Goal: Task Accomplishment & Management: Manage account settings

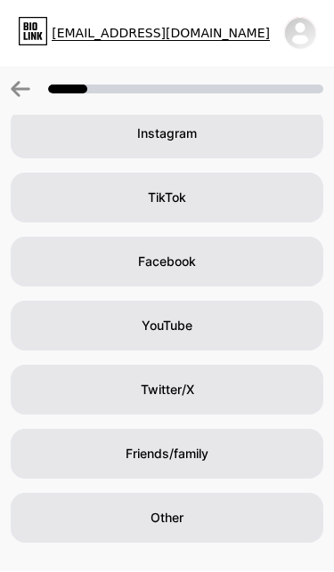
scroll to position [144, 0]
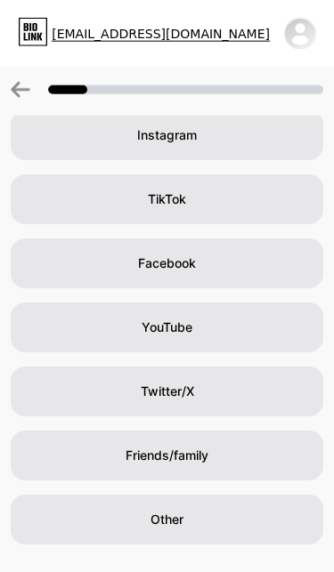
click at [261, 505] on div "Other" at bounding box center [167, 520] width 312 height 50
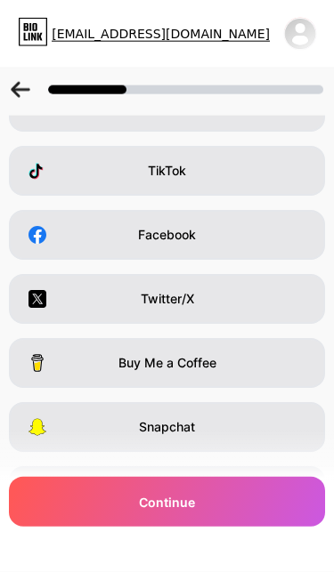
scroll to position [0, 0]
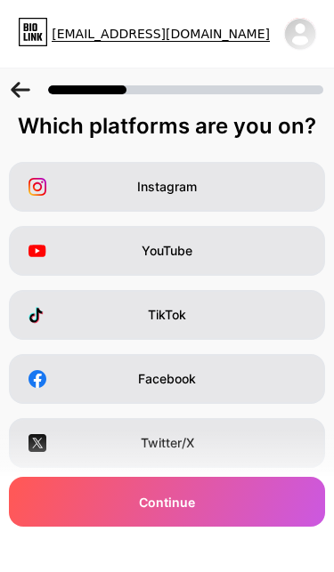
click at [269, 377] on div "Facebook" at bounding box center [167, 379] width 316 height 50
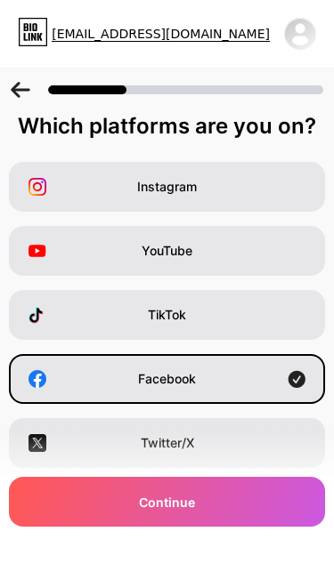
click at [254, 240] on div "YouTube" at bounding box center [167, 251] width 316 height 50
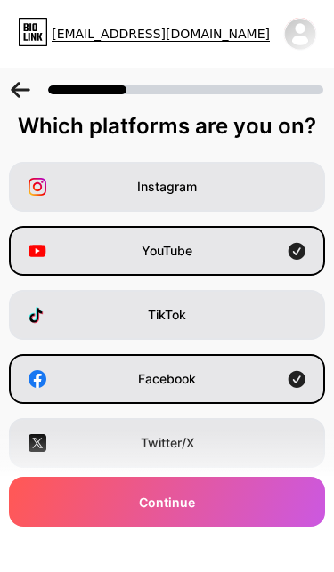
click at [282, 336] on div "TikTok" at bounding box center [167, 315] width 316 height 50
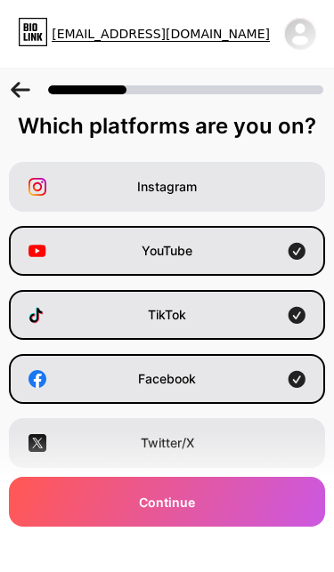
click at [277, 453] on div "Twitter/X" at bounding box center [167, 443] width 316 height 50
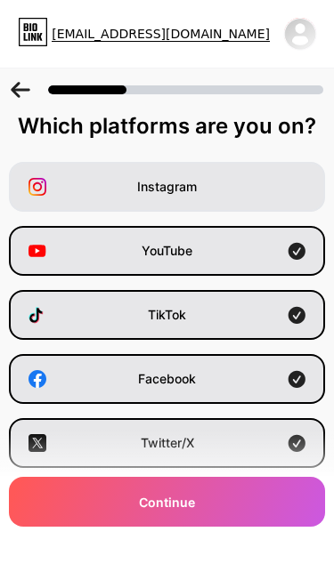
click at [262, 508] on div "Continue" at bounding box center [167, 502] width 316 height 50
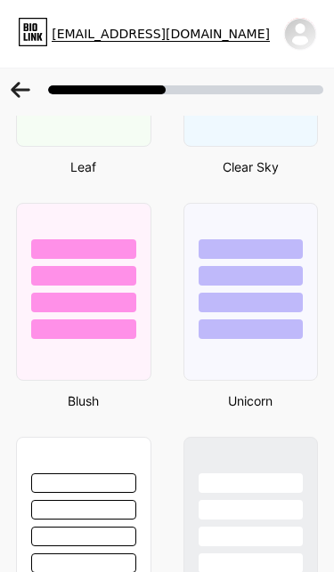
scroll to position [2069, 0]
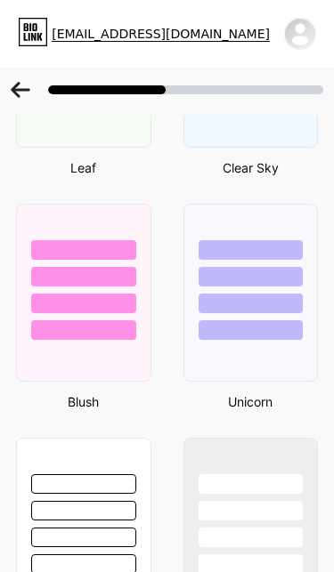
click at [90, 334] on div at bounding box center [83, 330] width 105 height 20
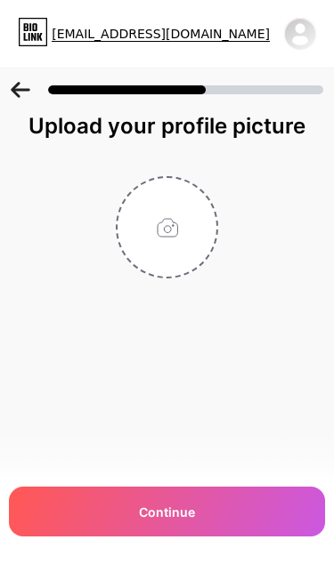
scroll to position [0, 0]
click at [177, 239] on input "file" at bounding box center [166, 227] width 99 height 99
type input "C:\fakepath\IMG_0361.jpeg"
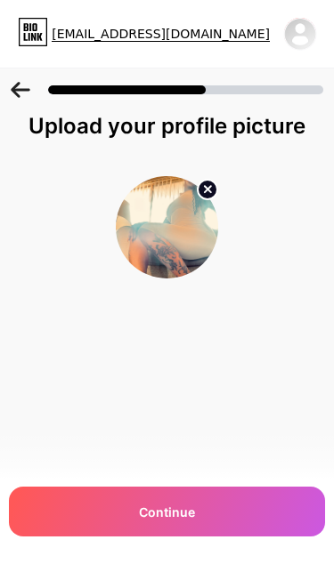
click at [174, 241] on img at bounding box center [167, 227] width 102 height 102
click at [215, 195] on circle at bounding box center [207, 190] width 20 height 20
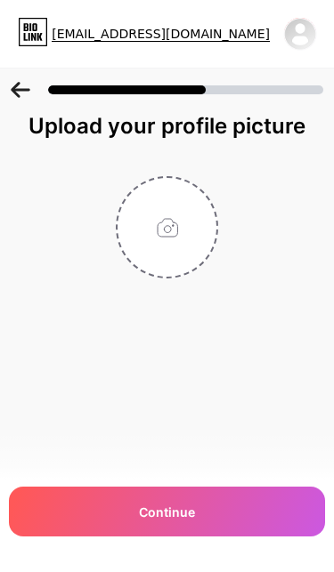
click at [188, 249] on input "file" at bounding box center [166, 227] width 99 height 99
type input "C:\fakepath\IMG_0321.jpeg"
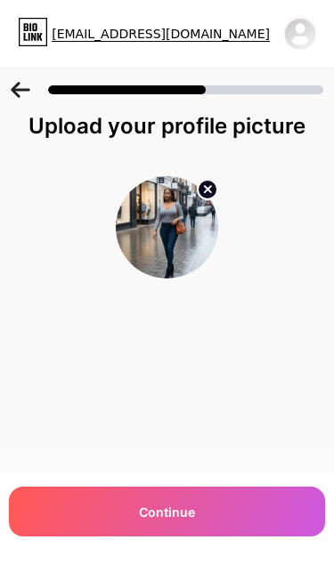
click at [250, 509] on div "Continue" at bounding box center [167, 512] width 316 height 50
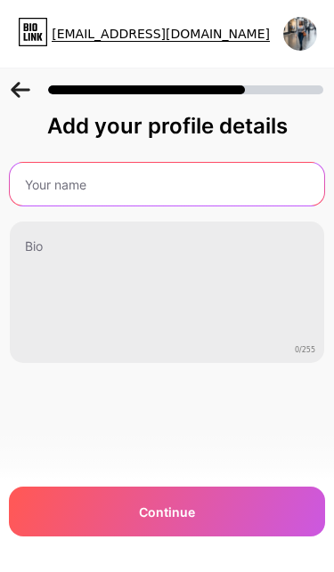
click at [65, 180] on input "text" at bounding box center [167, 184] width 314 height 43
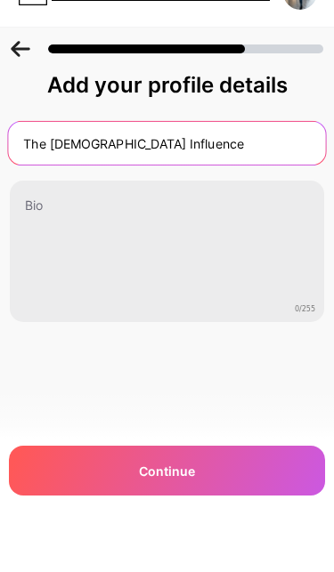
click at [21, 163] on input "The [DEMOGRAPHIC_DATA] Influence" at bounding box center [167, 184] width 318 height 43
click at [195, 163] on input "⚜️The [DEMOGRAPHIC_DATA] Influence" at bounding box center [167, 184] width 318 height 43
type input "⚜️The [DEMOGRAPHIC_DATA] Influence ⚜️"
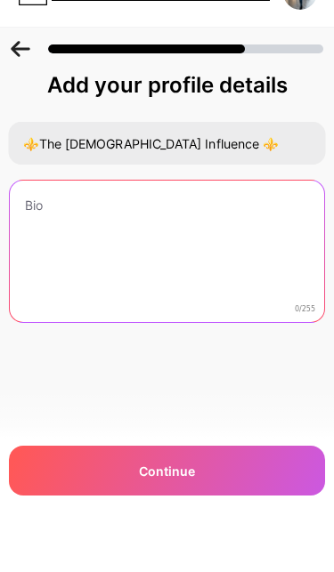
click at [47, 221] on textarea at bounding box center [167, 292] width 314 height 143
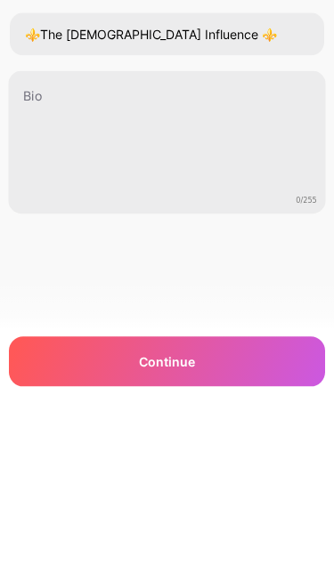
scroll to position [93, 0]
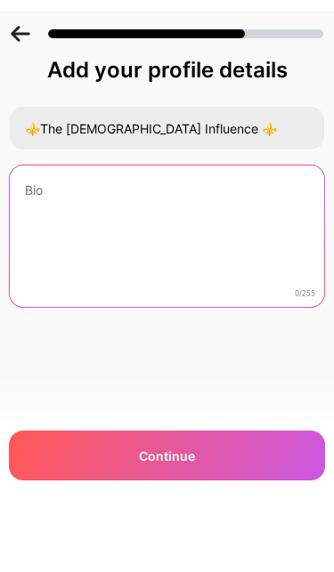
click at [68, 221] on textarea at bounding box center [167, 292] width 314 height 143
paste textarea "The Sanctuary helps bold women heal, laugh, and rise—mixing deep transformation…"
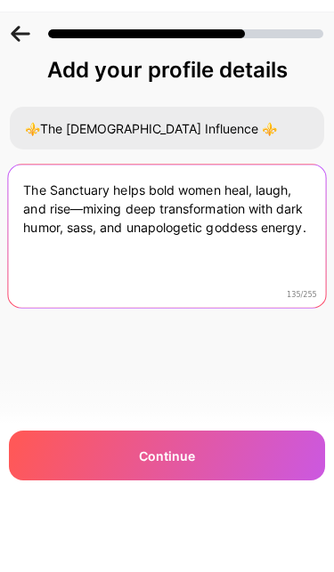
click at [68, 221] on textarea "The Sanctuary helps bold women heal, laugh, and rise—mixing deep transformation…" at bounding box center [167, 293] width 318 height 145
click at [67, 221] on textarea "The Sanctuary helps bold women heal, laugh, and rise—mixing deep transformation…" at bounding box center [167, 293] width 318 height 145
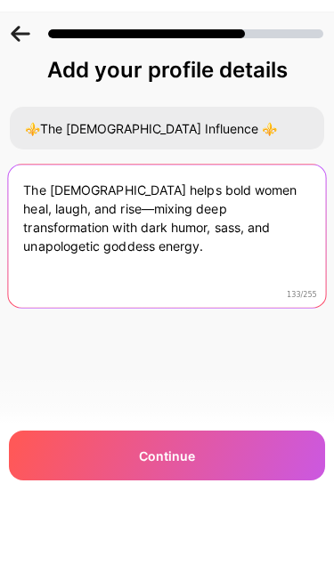
click at [64, 221] on textarea "The [DEMOGRAPHIC_DATA] helps bold women heal, laugh, and rise—mixing deep trans…" at bounding box center [167, 293] width 318 height 145
click at [76, 221] on textarea "The [DEMOGRAPHIC_DATA] helps bold women heal, laugh, and rise—mixing deep trans…" at bounding box center [167, 293] width 318 height 145
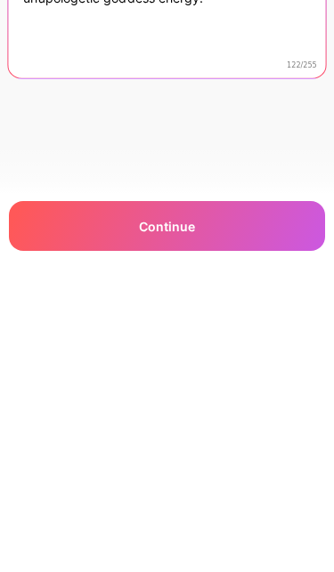
type textarea "I help bold women heal, laugh, and rise—mixing deep transformation with dark hu…"
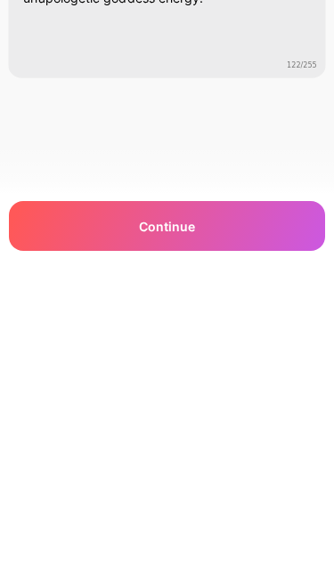
scroll to position [0, 0]
